Goal: Find specific page/section: Find specific page/section

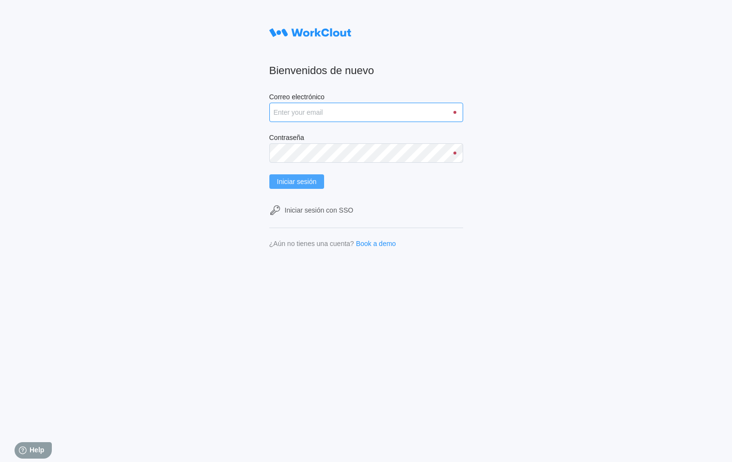
type input "[EMAIL_ADDRESS][DOMAIN_NAME]"
click at [302, 183] on span "Iniciar sesión" at bounding box center [297, 181] width 40 height 7
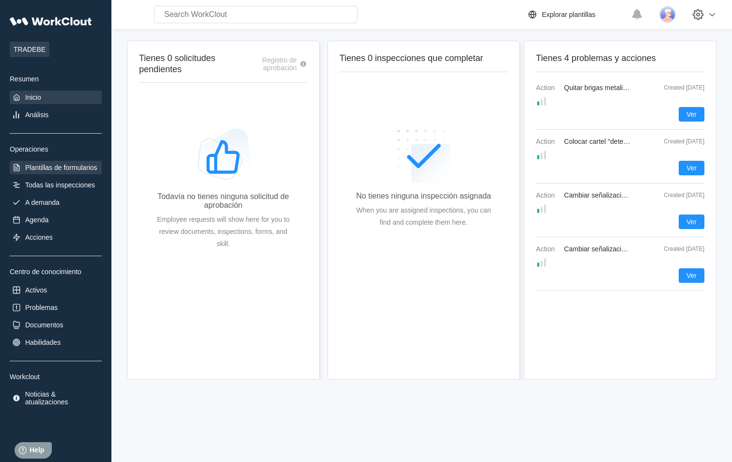
click at [67, 168] on div "Plantillas de formularios" at bounding box center [61, 168] width 72 height 8
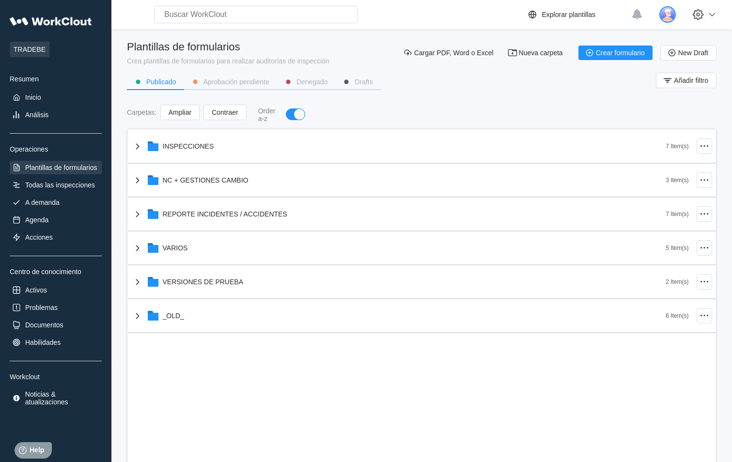
click at [676, 16] on img at bounding box center [668, 14] width 16 height 16
